Goal: Task Accomplishment & Management: Manage account settings

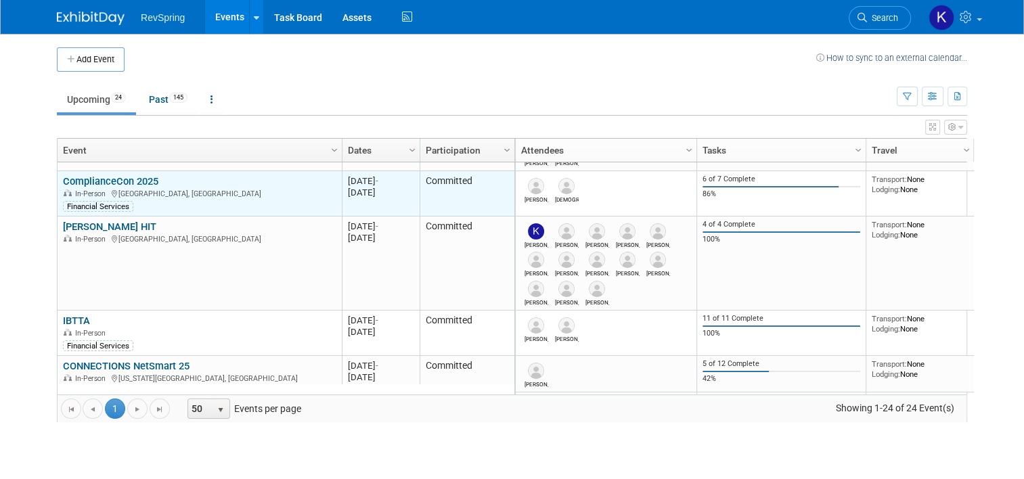
click at [145, 184] on link "ComplianceCon 2025" at bounding box center [110, 181] width 95 height 12
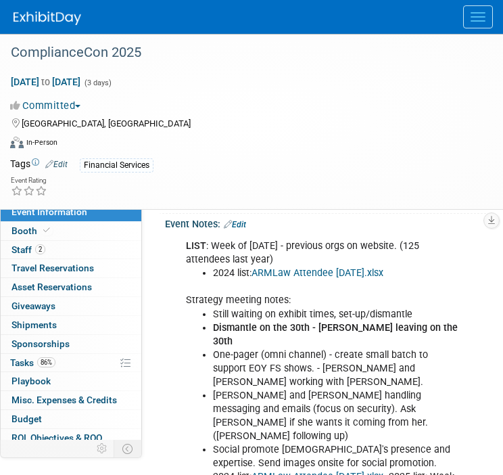
scroll to position [322, 0]
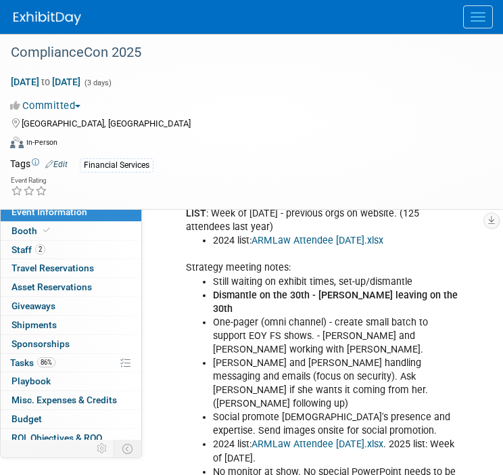
click at [238, 322] on li "One-pager (omni channel) - create small batch to support EOY FS shows. - [PERSO…" at bounding box center [336, 336] width 247 height 41
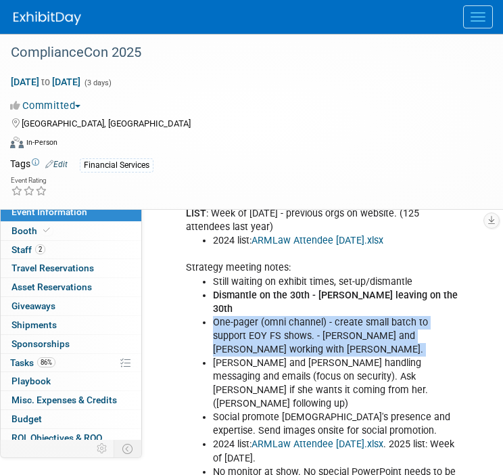
click at [238, 322] on li "One-pager (omni channel) - create small batch to support EOY FS shows. - [PERSO…" at bounding box center [336, 336] width 247 height 41
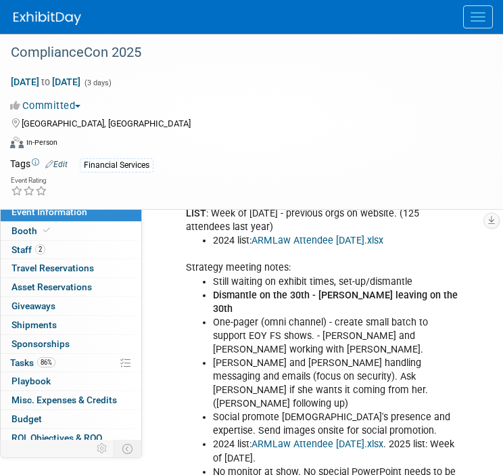
click at [279, 357] on li "[PERSON_NAME] and [PERSON_NAME] handling messaging and emails (focus on securit…" at bounding box center [336, 384] width 247 height 54
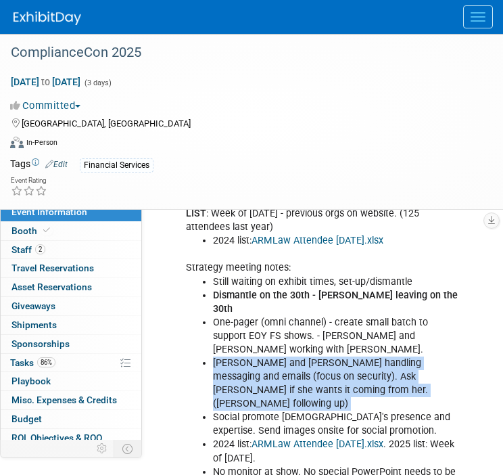
click at [279, 357] on li "[PERSON_NAME] and [PERSON_NAME] handling messaging and emails (focus on securit…" at bounding box center [336, 384] width 247 height 54
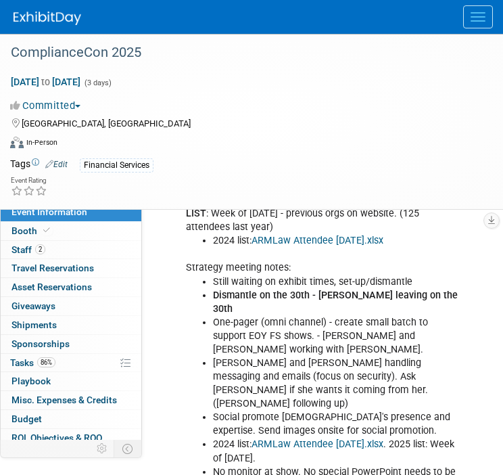
drag, startPoint x: 279, startPoint y: 350, endPoint x: 263, endPoint y: 388, distance: 41.0
click at [263, 411] on li "Social promote [DEMOGRAPHIC_DATA]'s presence and expertise. Send images onsite …" at bounding box center [336, 424] width 247 height 27
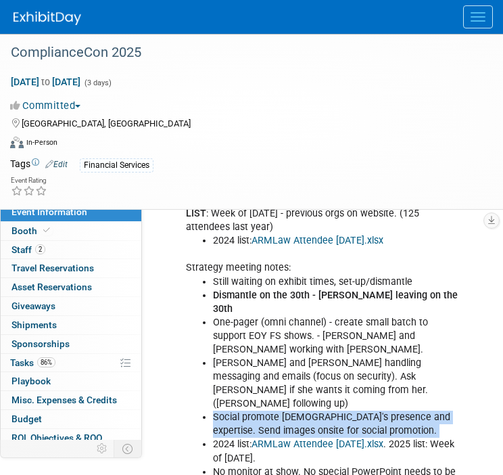
click at [263, 411] on li "Social promote [DEMOGRAPHIC_DATA]'s presence and expertise. Send images onsite …" at bounding box center [336, 424] width 247 height 27
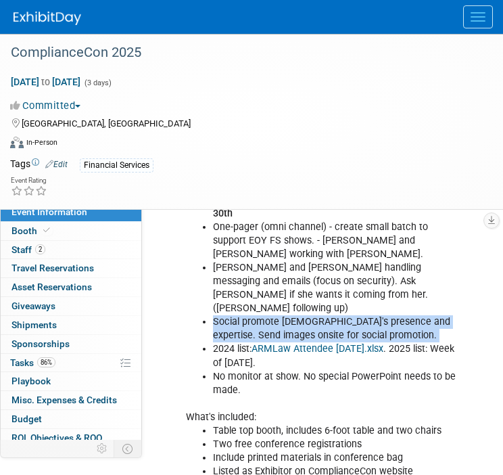
scroll to position [0, 0]
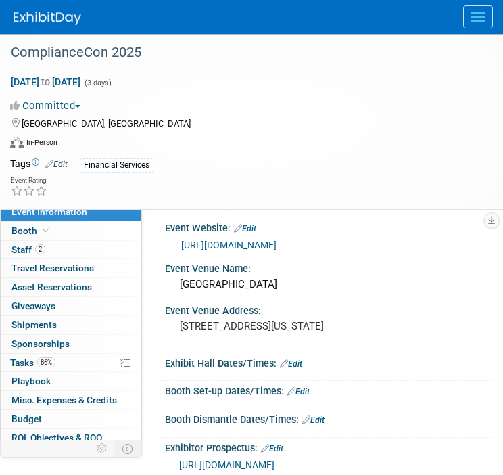
click at [235, 242] on link "[URL][DOMAIN_NAME]" at bounding box center [228, 245] width 95 height 11
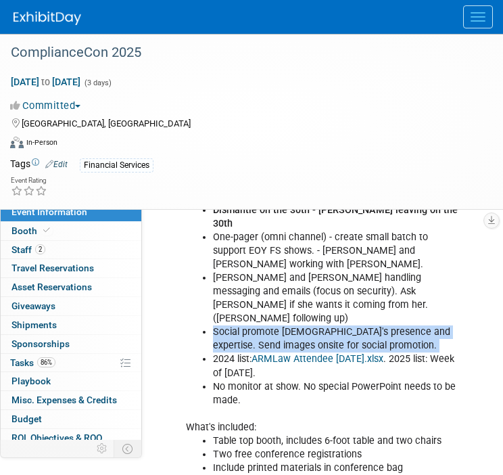
scroll to position [518, 0]
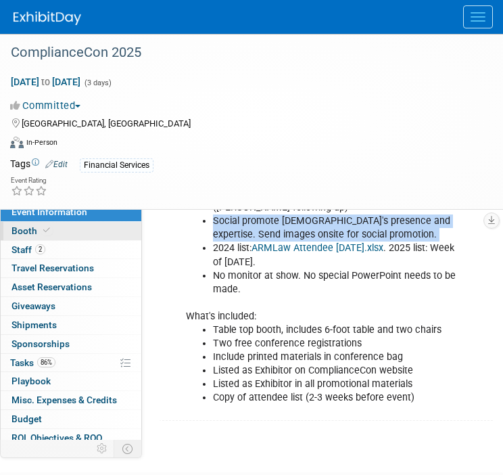
click at [57, 229] on link "Booth" at bounding box center [71, 231] width 141 height 18
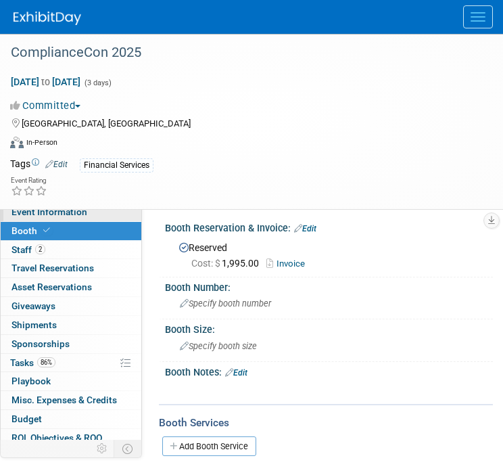
click at [92, 214] on link "Event Information" at bounding box center [71, 212] width 141 height 18
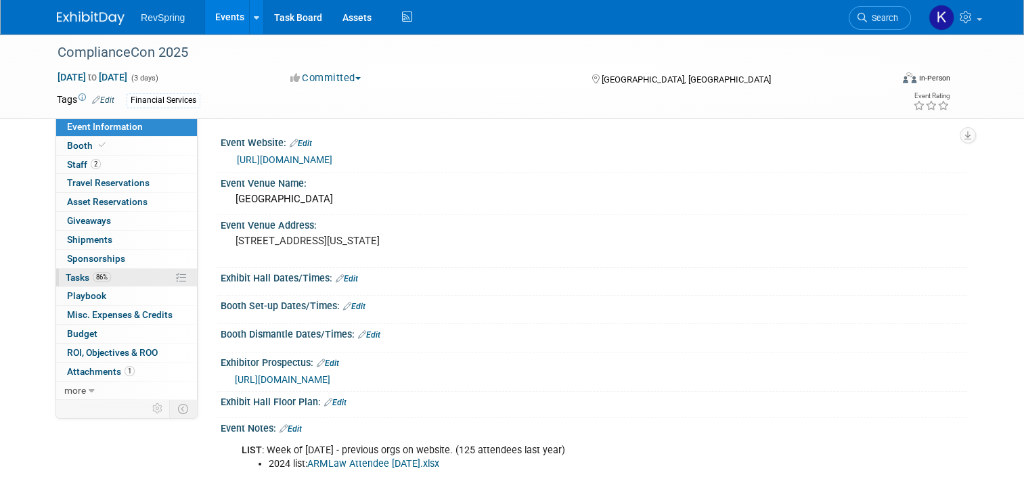
click at [107, 276] on link "86% Tasks 86%" at bounding box center [126, 278] width 141 height 18
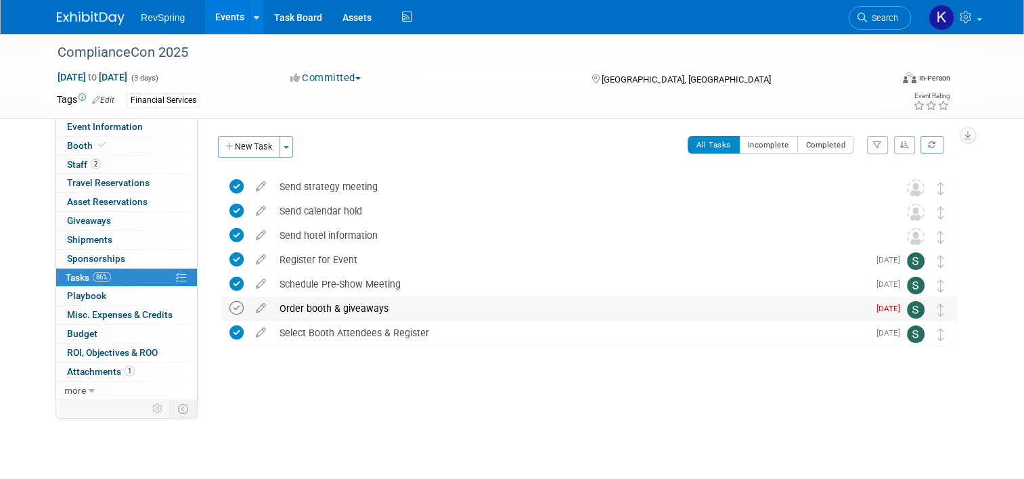
click at [229, 311] on icon at bounding box center [236, 308] width 14 height 14
click at [898, 18] on span "Search" at bounding box center [882, 18] width 31 height 10
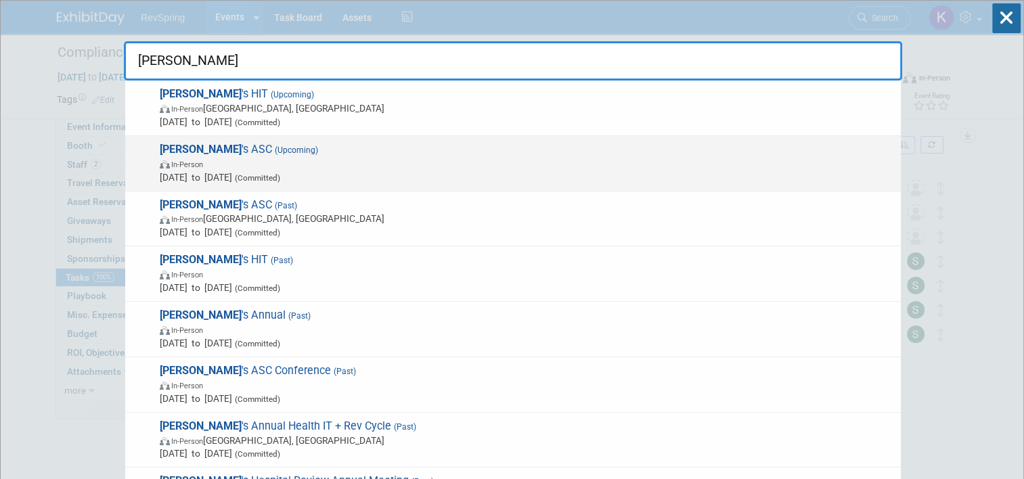
type input "[PERSON_NAME]"
click at [281, 167] on span "In-Person" at bounding box center [527, 164] width 734 height 14
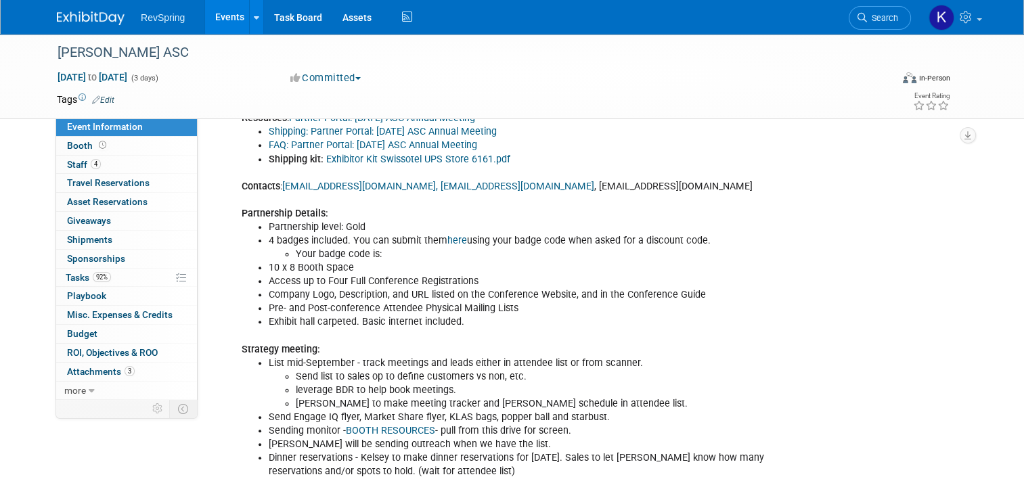
scroll to position [574, 0]
click at [372, 164] on link "Exhibitor Kit Swissotel UPS Store 6161.pdf" at bounding box center [418, 159] width 184 height 12
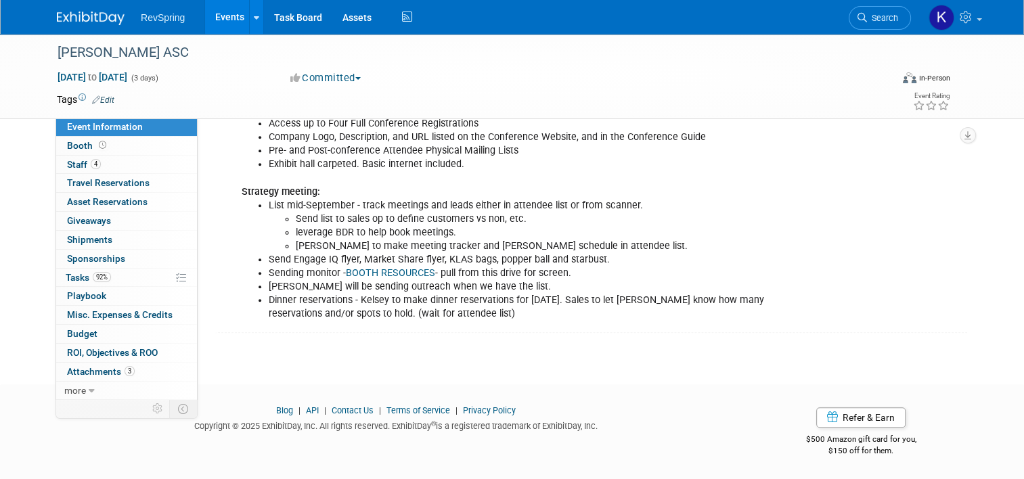
scroll to position [736, 0]
click at [219, 18] on link "Events" at bounding box center [229, 17] width 49 height 34
